Goal: Feedback & Contribution: Submit feedback/report problem

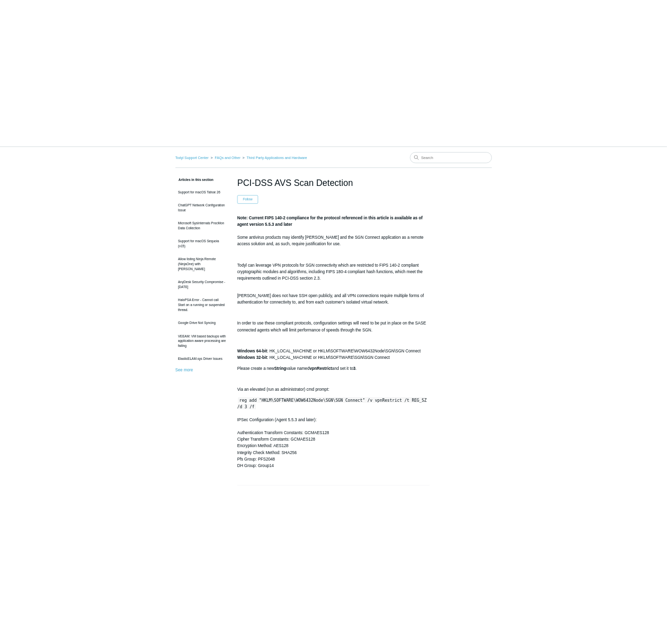
scroll to position [53, 0]
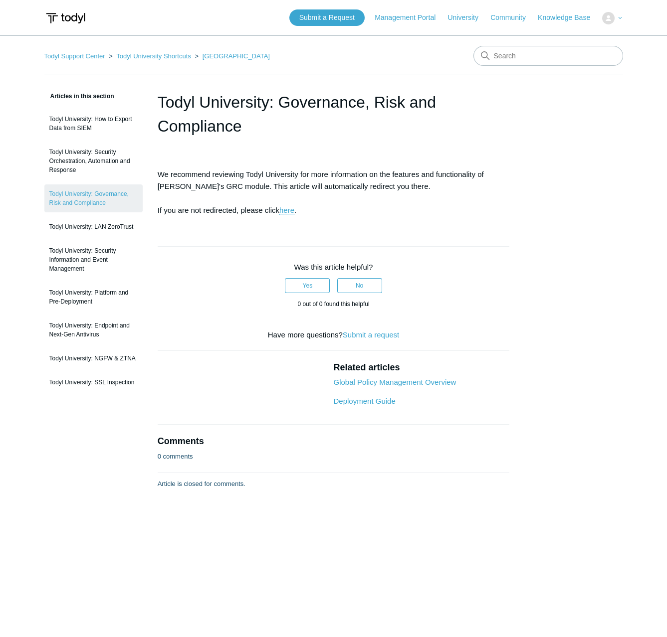
click at [108, 96] on span "Articles in this section" at bounding box center [79, 96] width 70 height 7
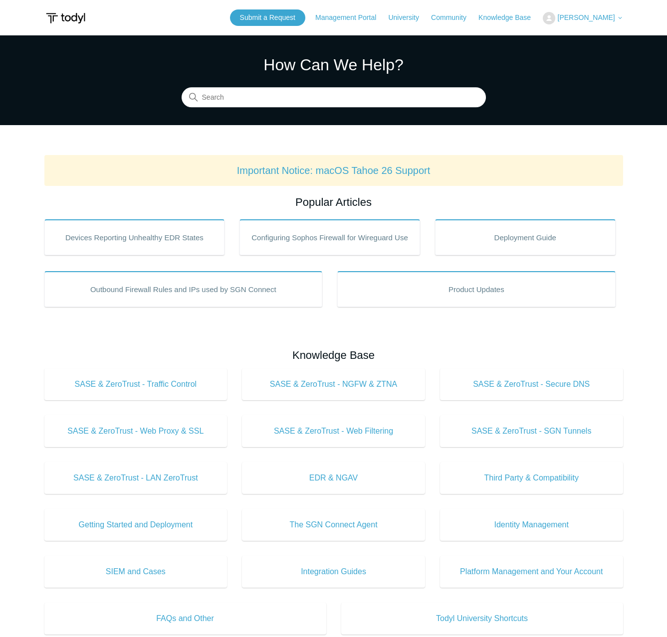
click at [613, 19] on span "[PERSON_NAME]" at bounding box center [585, 17] width 57 height 8
click at [611, 32] on link "My Support Requests" at bounding box center [591, 38] width 97 height 17
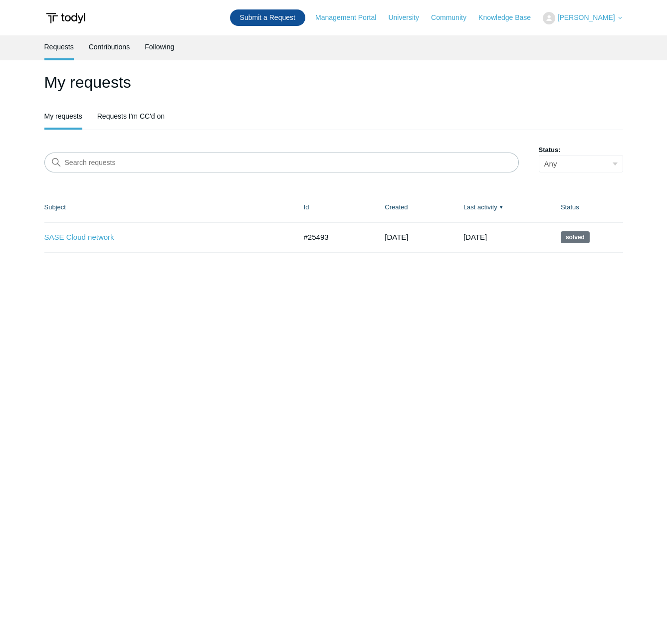
click at [292, 23] on link "Submit a Request" at bounding box center [267, 17] width 75 height 16
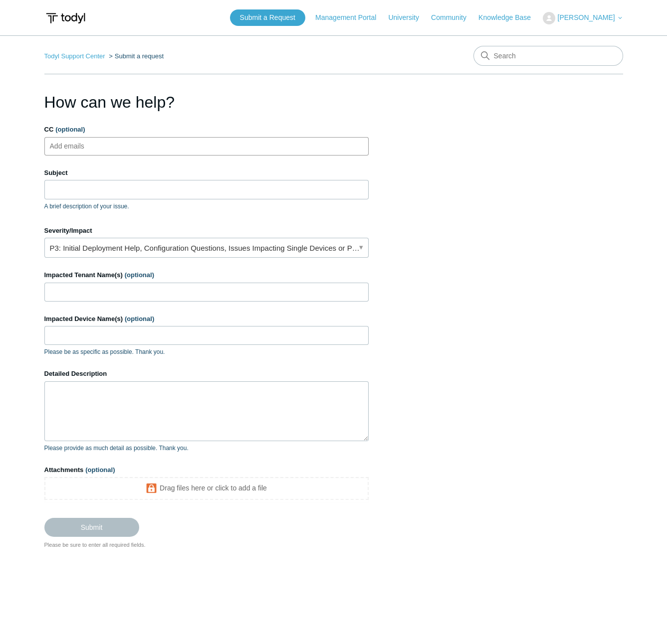
click at [167, 149] on ul "Add emails" at bounding box center [206, 146] width 324 height 18
type input "mdavenport@suurv.com"
click at [141, 191] on input "Subject" at bounding box center [206, 189] width 324 height 19
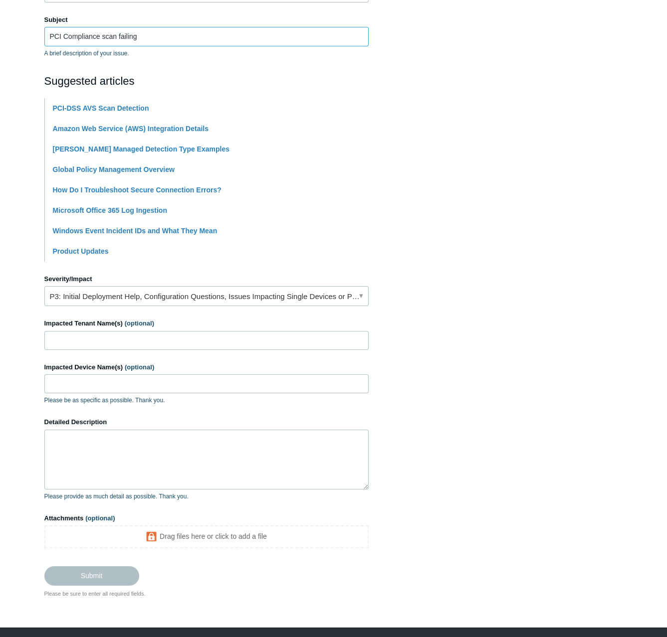
scroll to position [181, 0]
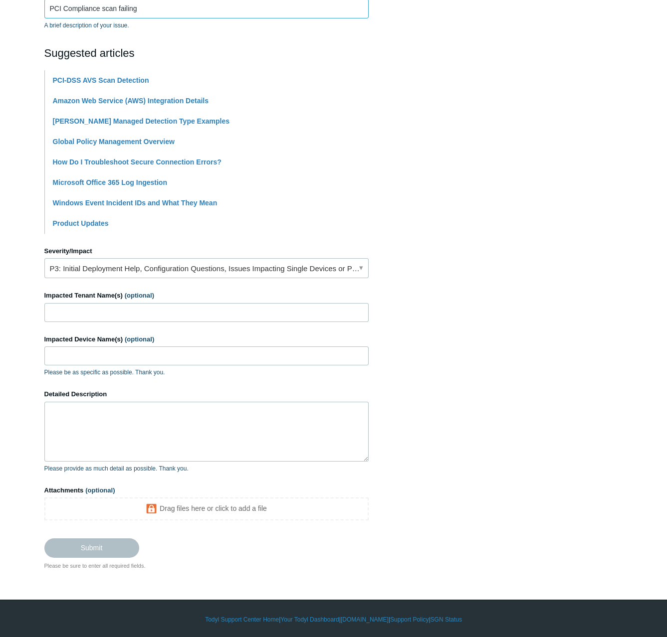
type input "PCI Compliance scan failing"
click at [158, 305] on input "Impacted Tenant Name(s) (optional)" at bounding box center [206, 312] width 324 height 19
type input "[PERSON_NAME] Development"
click at [160, 417] on textarea "Detailed Description" at bounding box center [206, 432] width 324 height 60
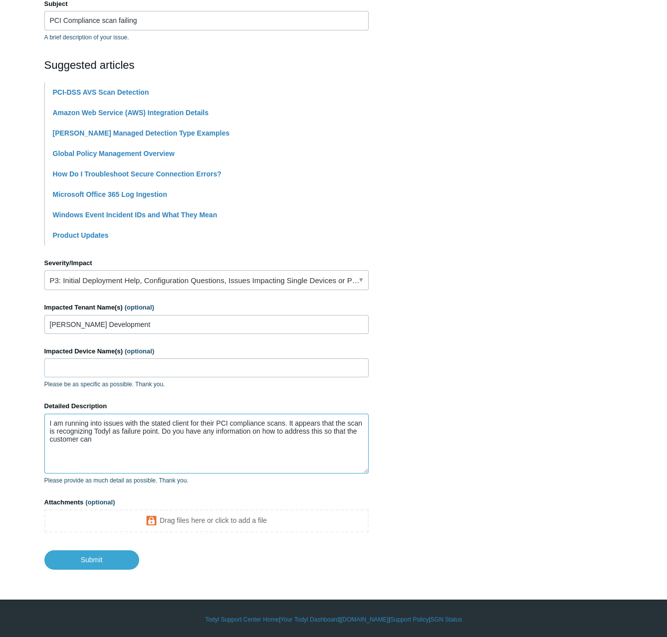
click at [90, 431] on textarea "I am running into issues with the stated client for their PCI compliance scans.…" at bounding box center [206, 444] width 324 height 60
drag, startPoint x: 87, startPoint y: 437, endPoint x: 132, endPoint y: 439, distance: 44.4
click at [89, 437] on textarea "I am running into issues with the stated client for their PCI compliance scans.…" at bounding box center [206, 444] width 324 height 60
drag, startPoint x: 140, startPoint y: 421, endPoint x: 188, endPoint y: 420, distance: 47.4
click at [188, 420] on textarea "I am running into issues with the stated client for their PCI compliance scans.…" at bounding box center [206, 444] width 324 height 60
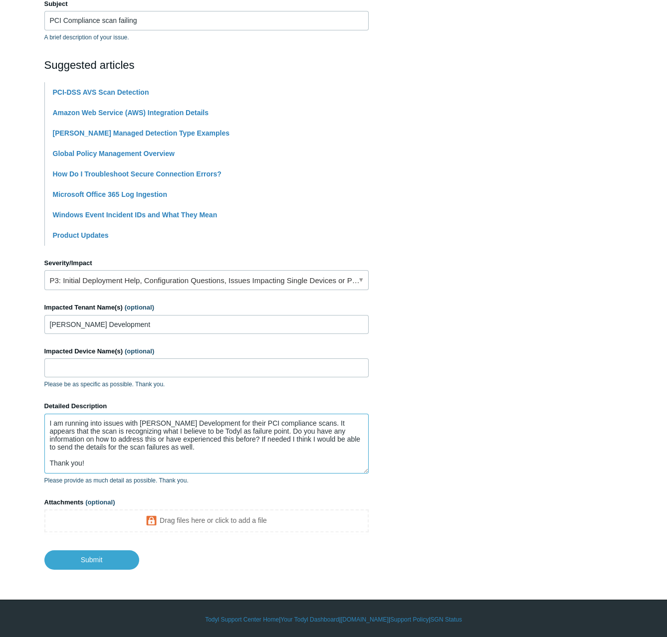
click at [110, 438] on textarea "I am running into issues with Carmichael Development for their PCI compliance s…" at bounding box center [206, 444] width 324 height 60
type textarea "I am running into issues with Carmichael Development for their PCI compliance s…"
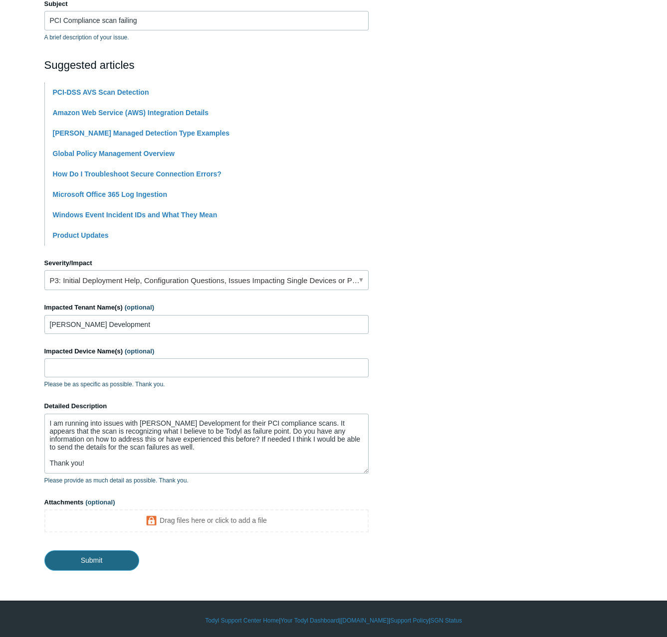
click at [94, 561] on input "Submit" at bounding box center [91, 561] width 95 height 20
